Goal: Task Accomplishment & Management: Manage account settings

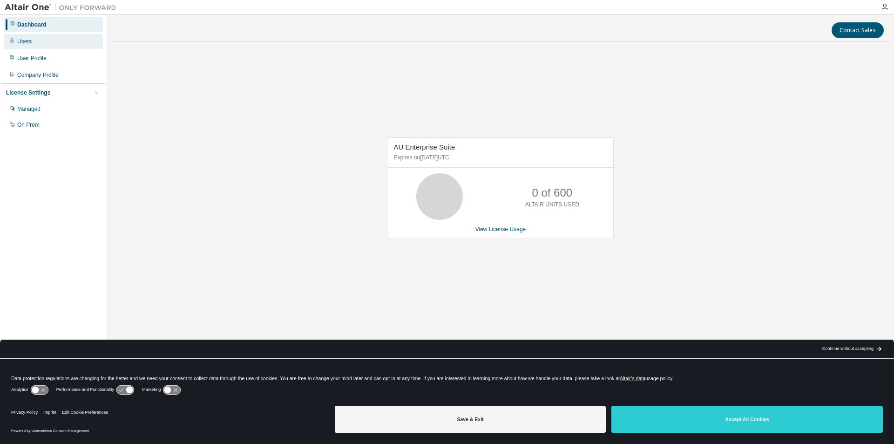
click at [31, 44] on div "Users" at bounding box center [53, 41] width 99 height 15
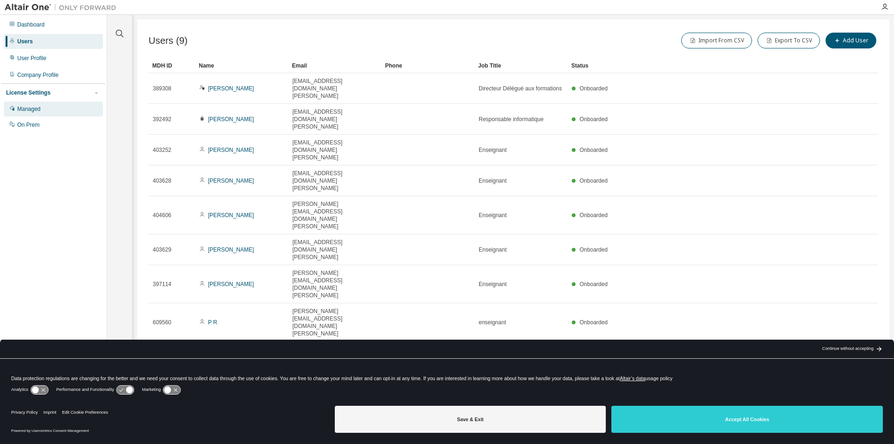
click at [27, 112] on div "Managed" at bounding box center [28, 108] width 23 height 7
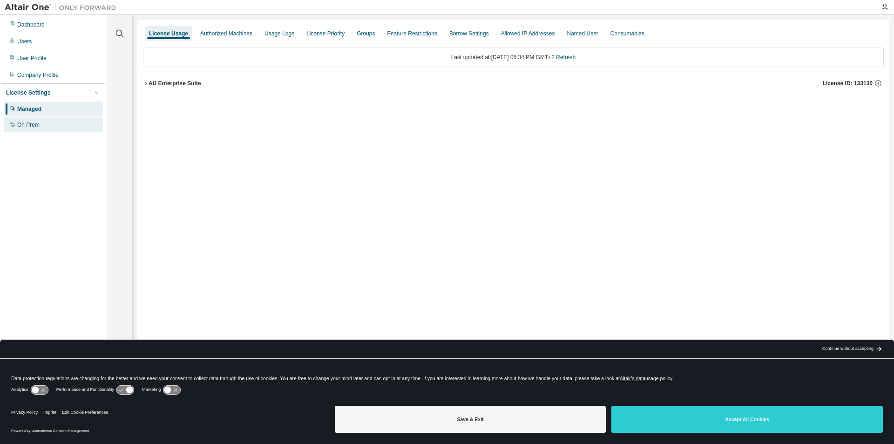
click at [28, 126] on div "On Prem" at bounding box center [28, 124] width 22 height 7
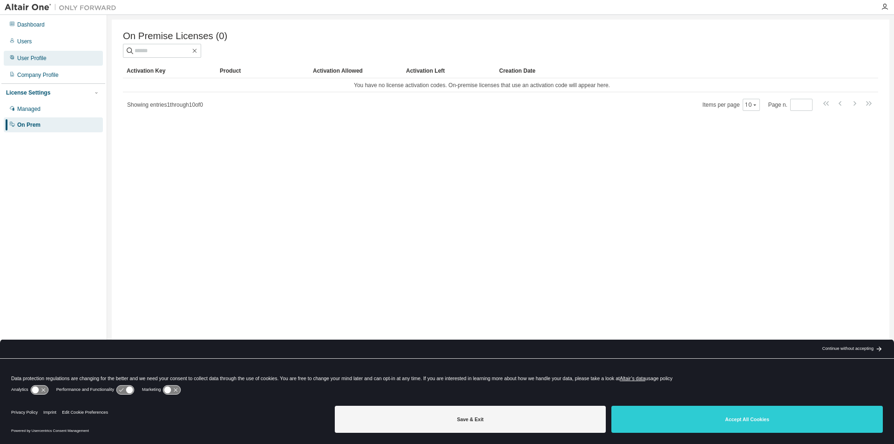
click at [24, 59] on div "User Profile" at bounding box center [31, 57] width 29 height 7
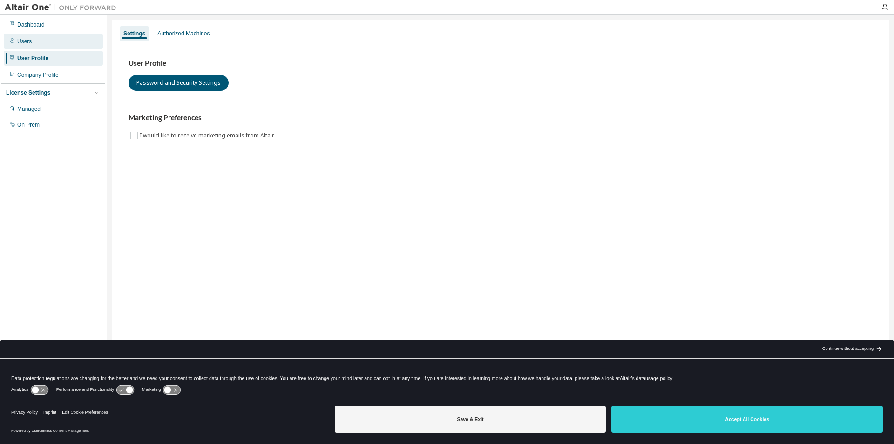
click at [22, 40] on div "Users" at bounding box center [24, 41] width 14 height 7
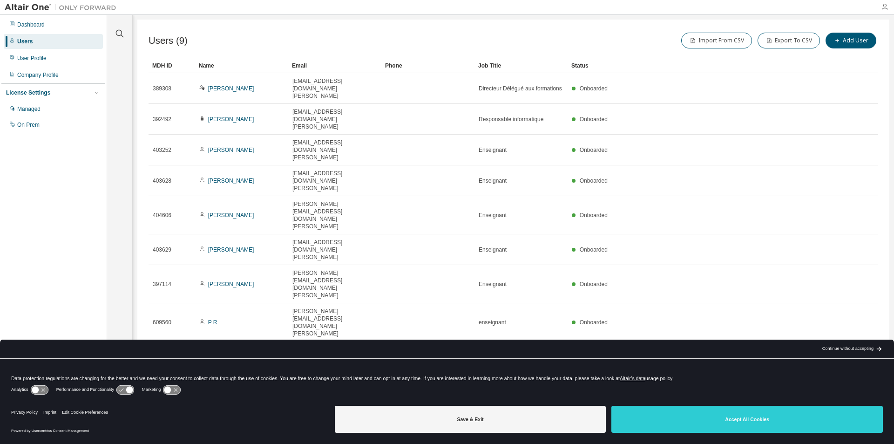
click at [886, 5] on icon "button" at bounding box center [884, 6] width 7 height 7
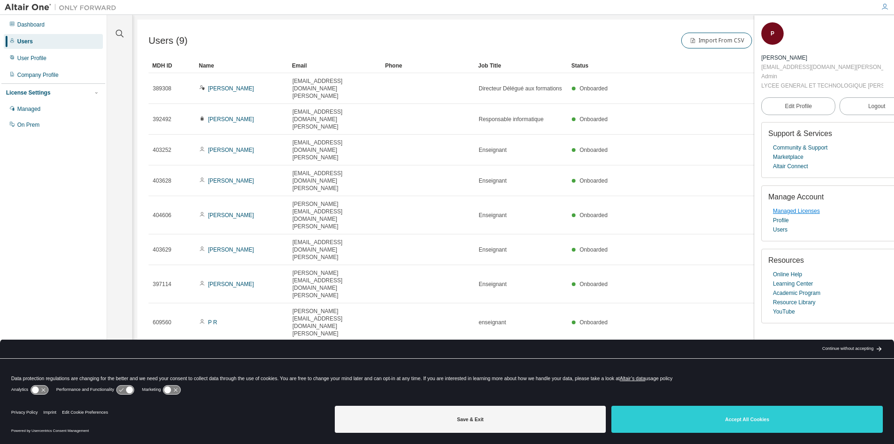
click at [791, 213] on link "Managed Licenses" at bounding box center [796, 210] width 47 height 9
click at [882, 7] on icon "button" at bounding box center [884, 6] width 7 height 7
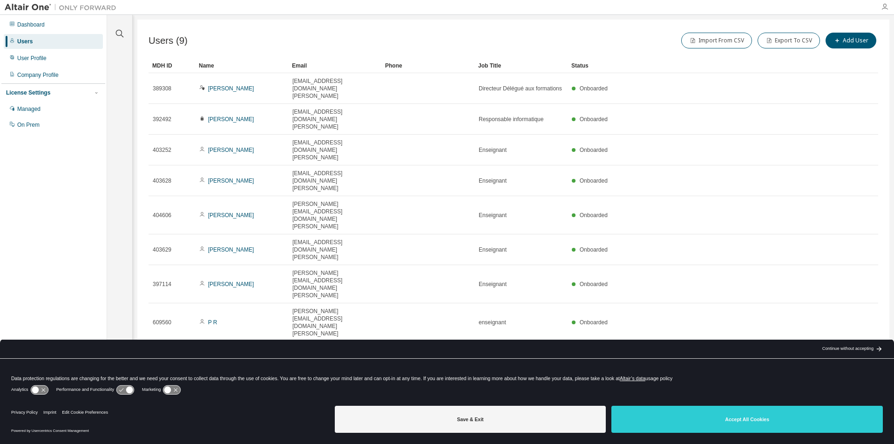
click at [882, 7] on icon "button" at bounding box center [884, 6] width 7 height 7
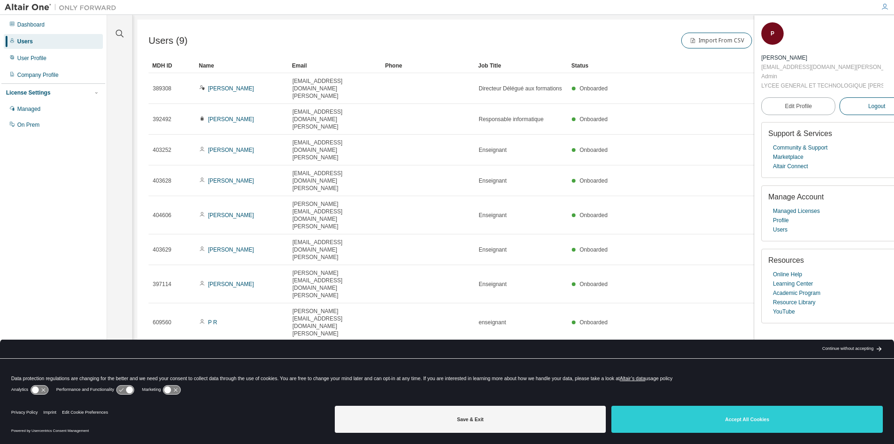
click at [856, 100] on button "Logout" at bounding box center [876, 106] width 74 height 18
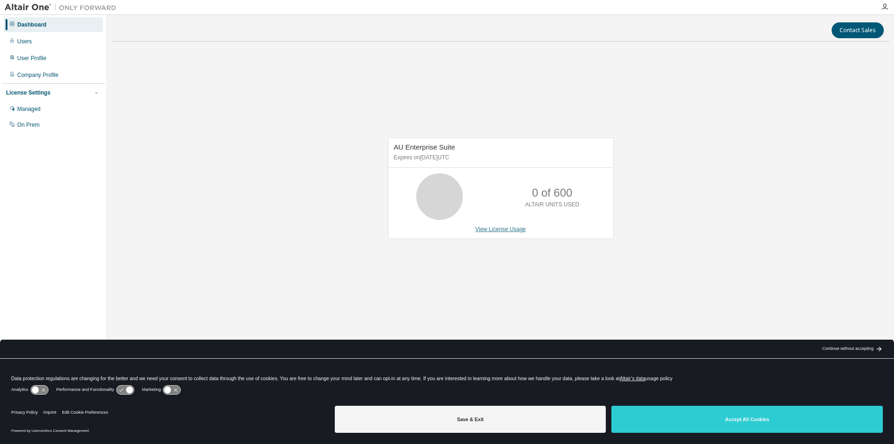
click at [490, 229] on link "View License Usage" at bounding box center [500, 229] width 51 height 7
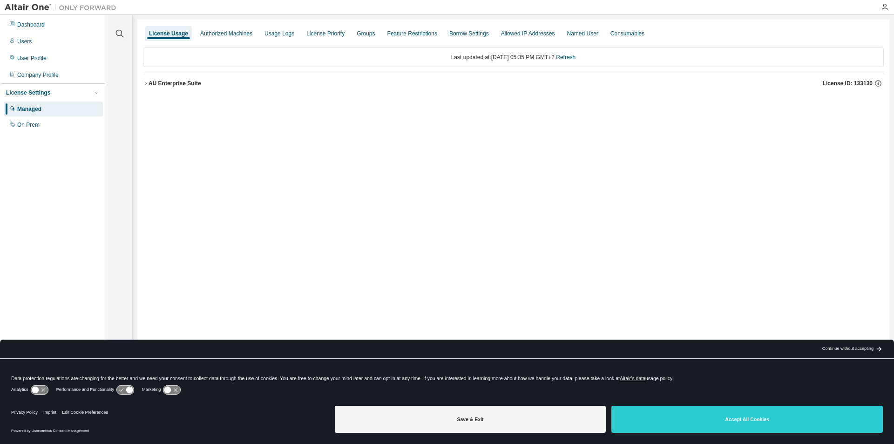
click at [152, 82] on div "AU Enterprise Suite" at bounding box center [174, 83] width 53 height 7
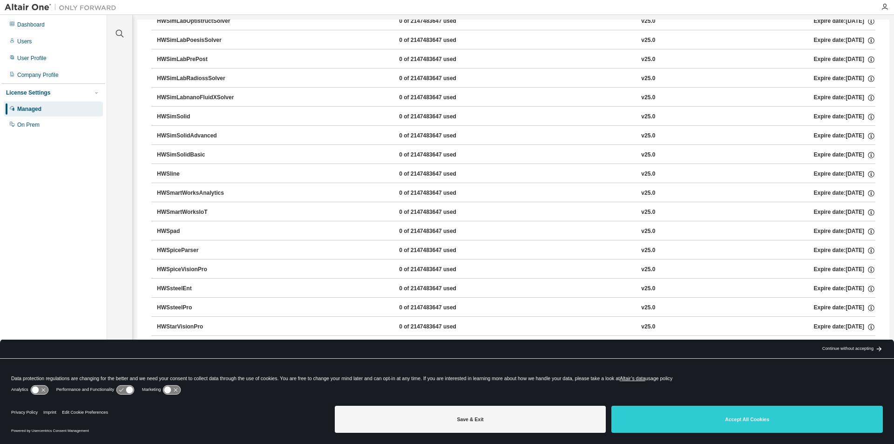
scroll to position [5899, 0]
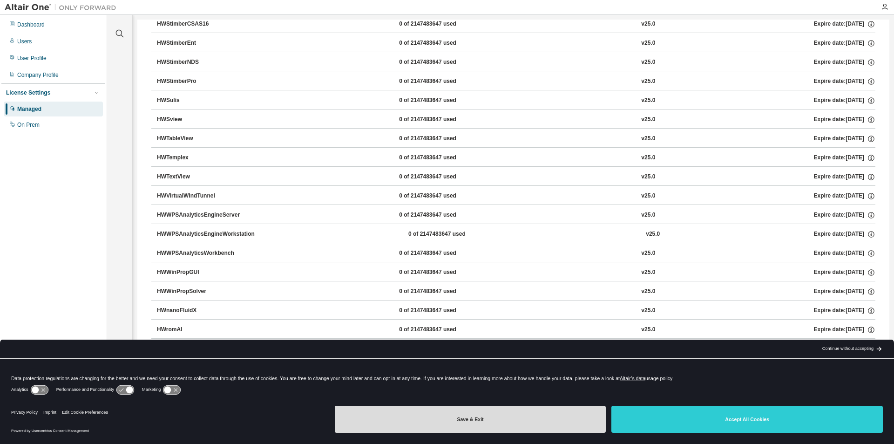
click at [528, 411] on button "Save & Exit" at bounding box center [470, 418] width 271 height 27
